Goal: Information Seeking & Learning: Learn about a topic

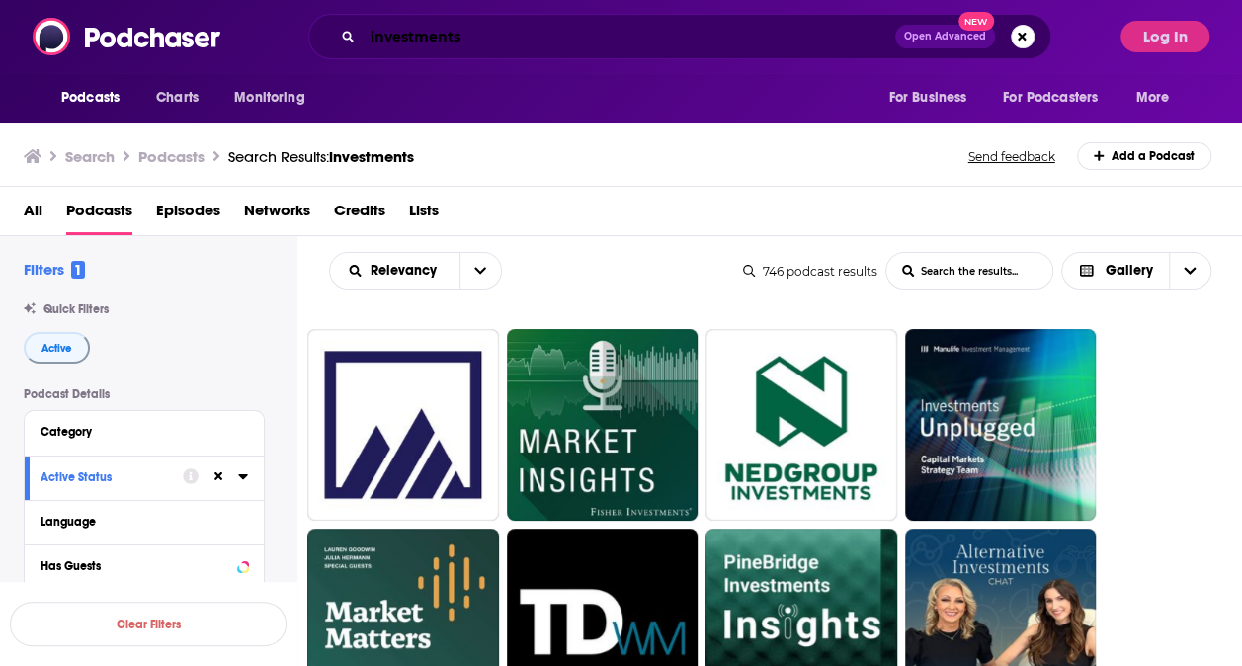
click at [426, 51] on input "investments" at bounding box center [629, 37] width 533 height 32
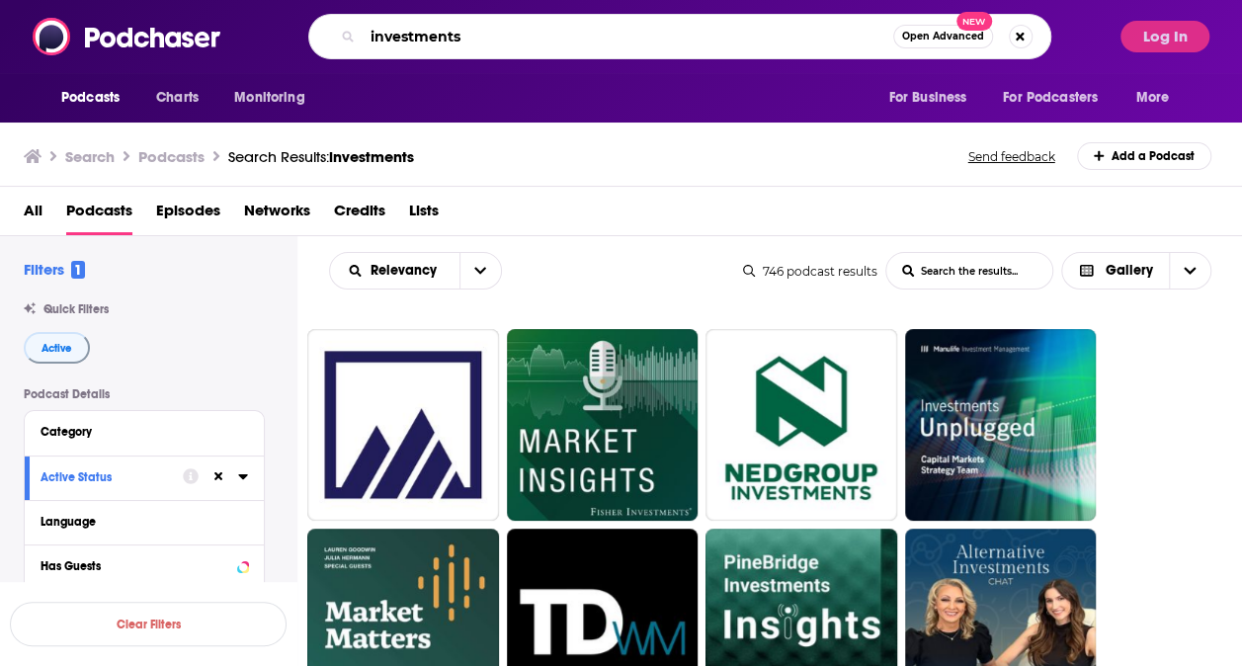
drag, startPoint x: 401, startPoint y: 37, endPoint x: 341, endPoint y: 31, distance: 60.6
click at [341, 31] on div "investments Open Advanced New" at bounding box center [679, 36] width 743 height 45
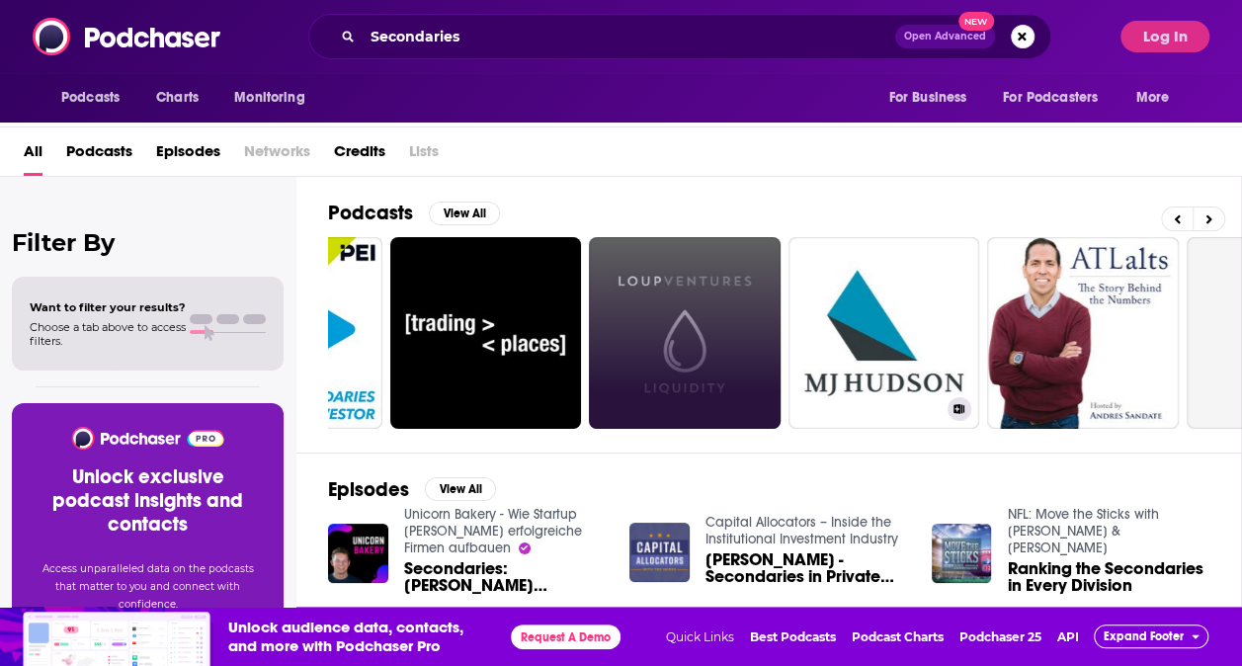
scroll to position [0, 149]
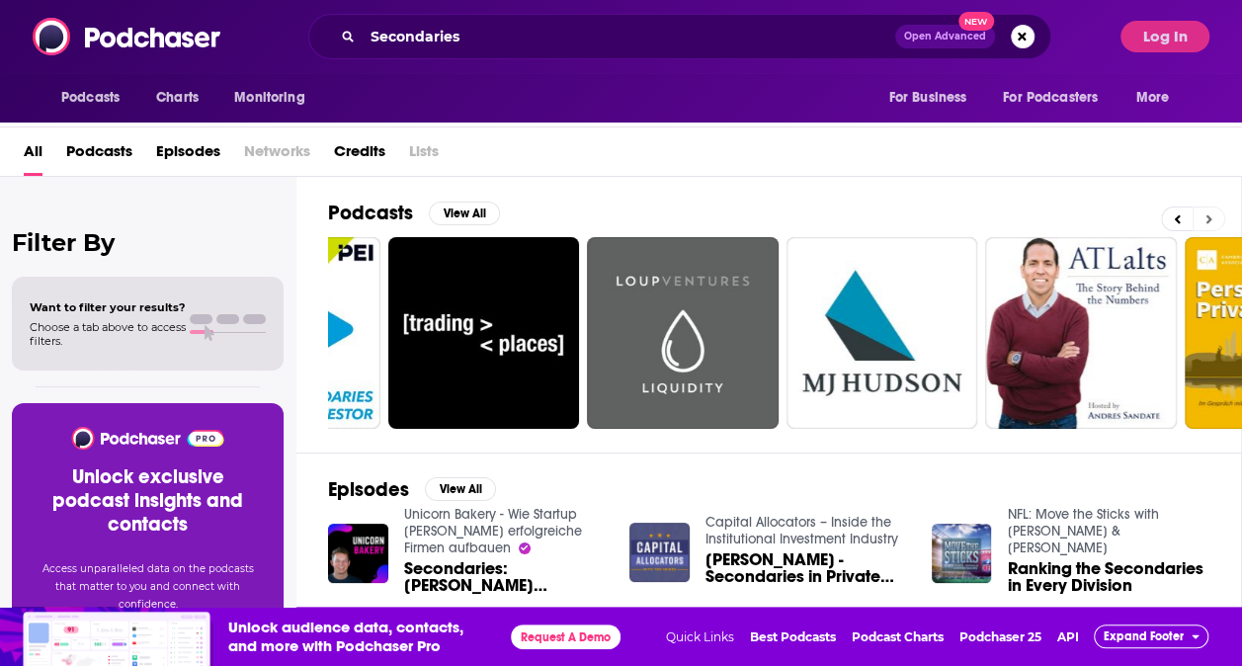
click at [1226, 223] on button at bounding box center [1209, 219] width 33 height 25
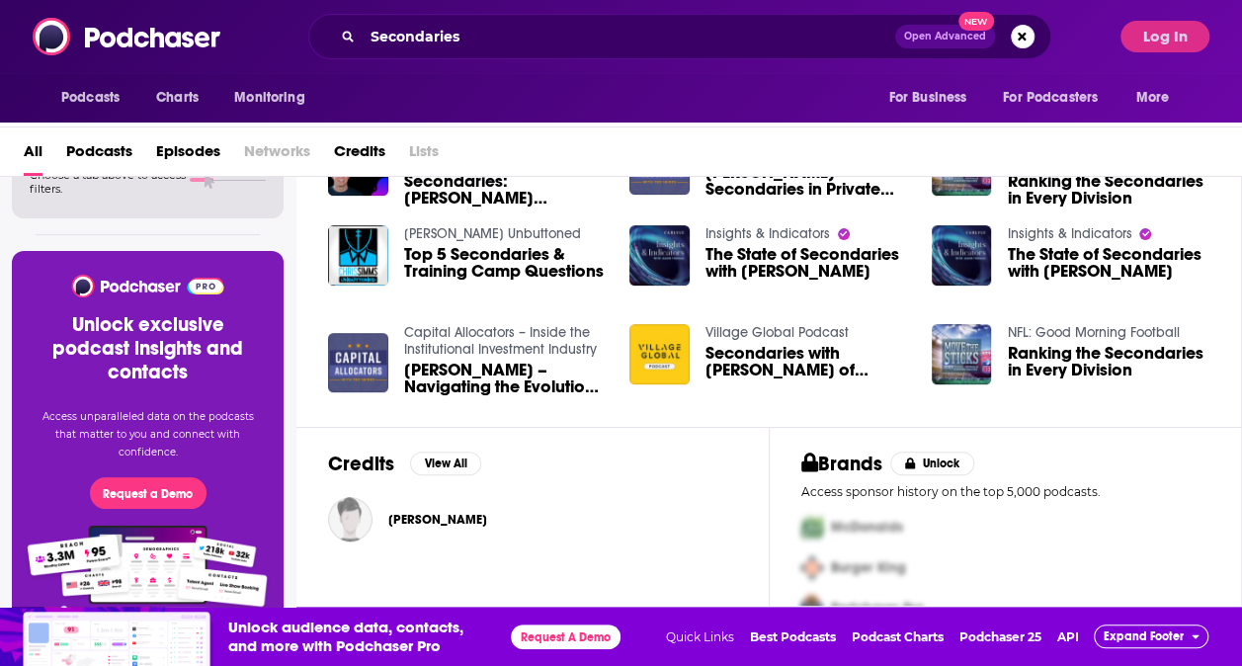
scroll to position [0, 0]
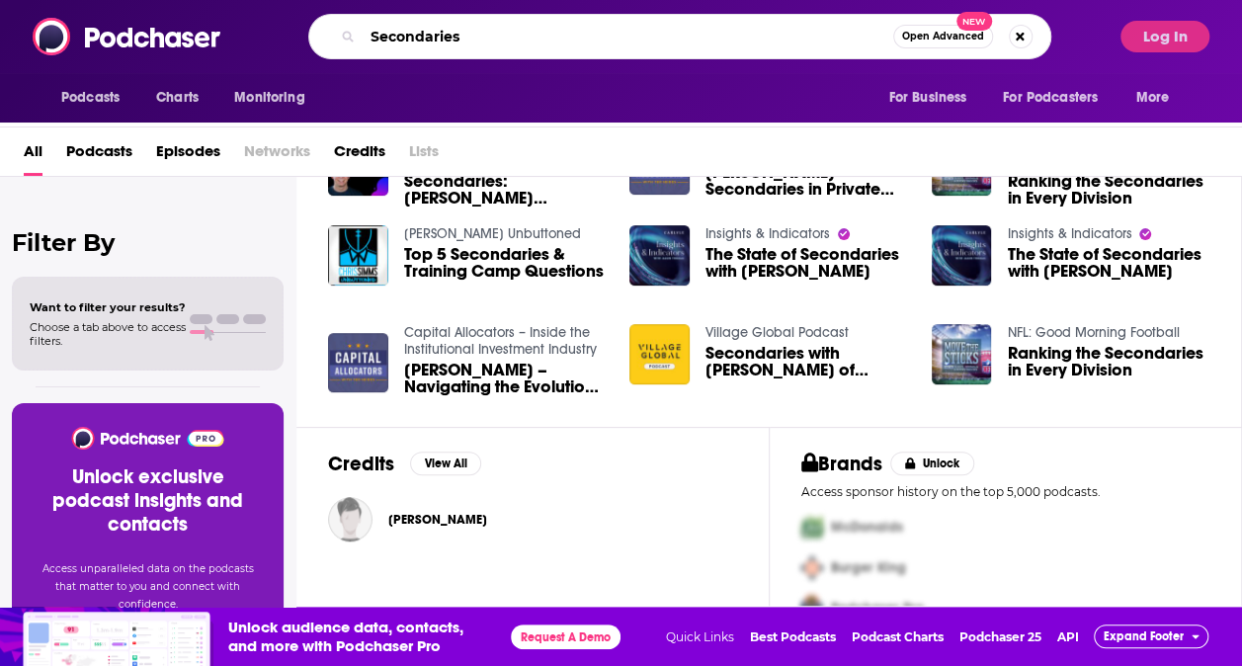
drag, startPoint x: 488, startPoint y: 38, endPoint x: 338, endPoint y: 22, distance: 151.1
click at [338, 22] on div "Secondaries Open Advanced New" at bounding box center [679, 36] width 743 height 45
type input "Bloomberg"
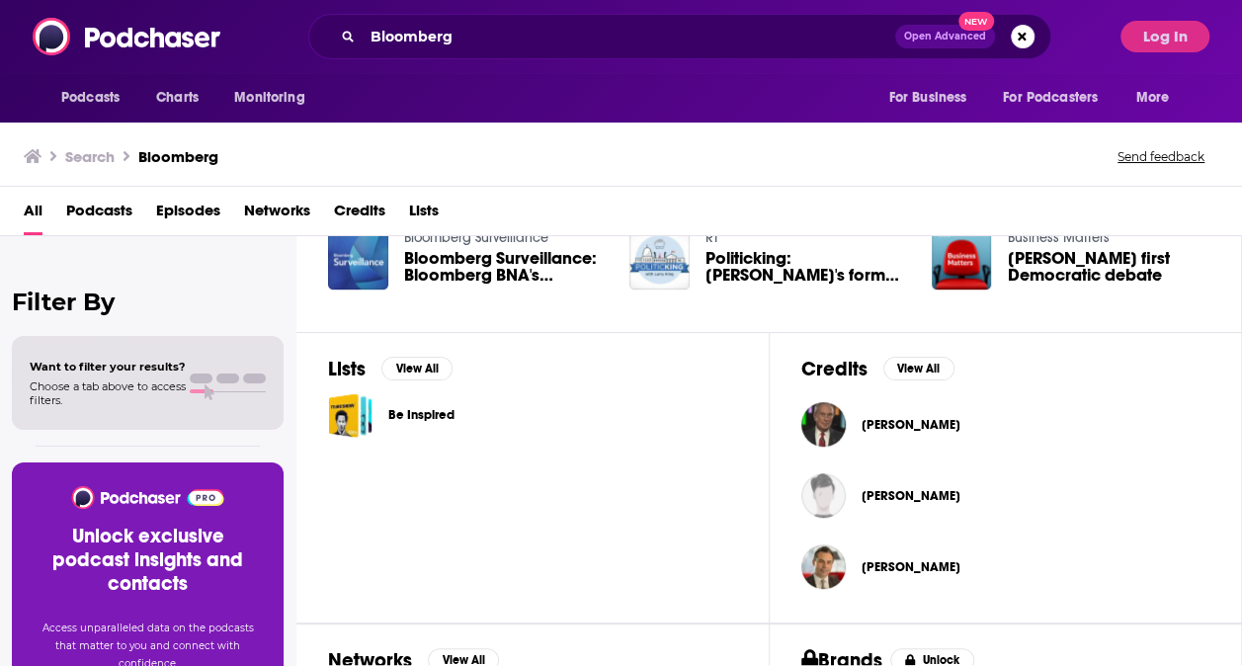
scroll to position [543, 0]
click at [102, 213] on span "Podcasts" at bounding box center [99, 215] width 66 height 41
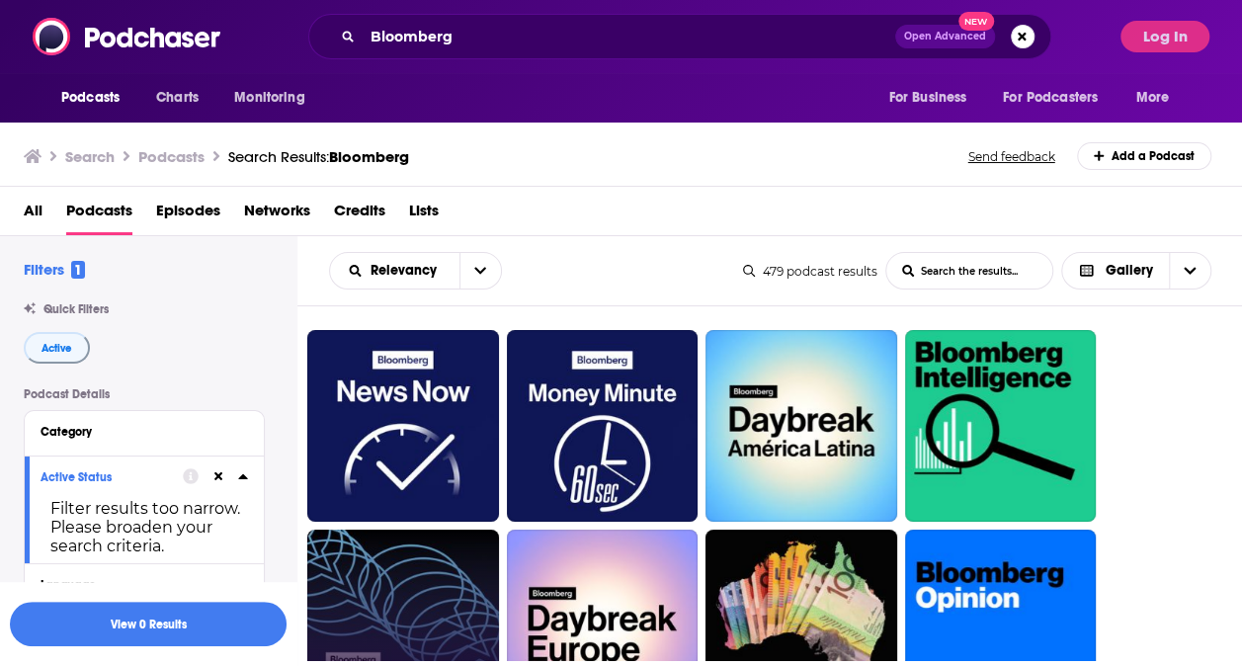
click at [389, 561] on link "Bloomberg Talks" at bounding box center [403, 626] width 192 height 192
